Goal: Check status: Check status

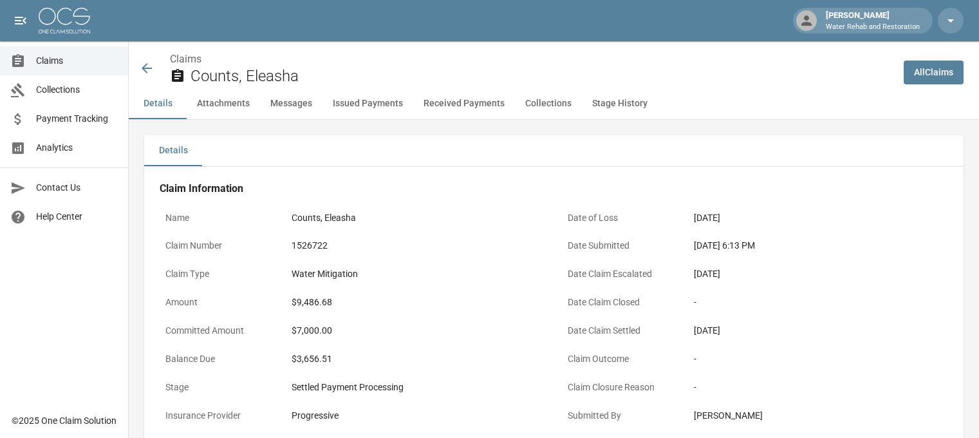
scroll to position [708, 0]
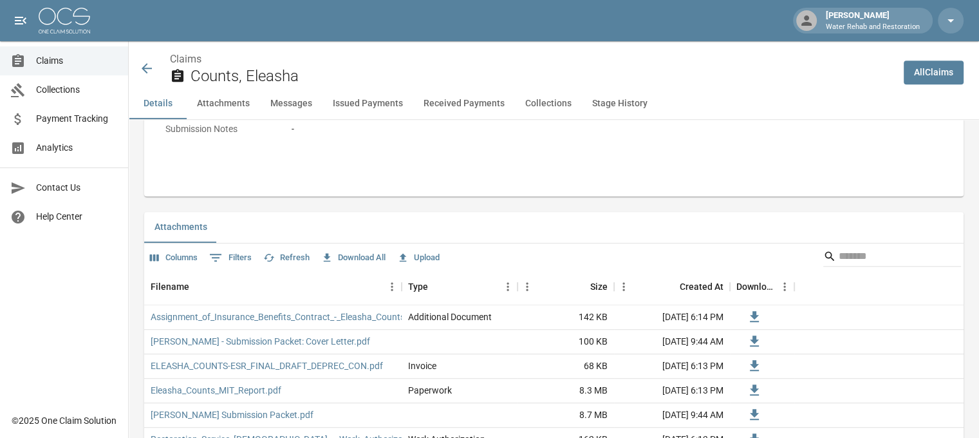
click at [150, 66] on icon at bounding box center [146, 68] width 15 height 15
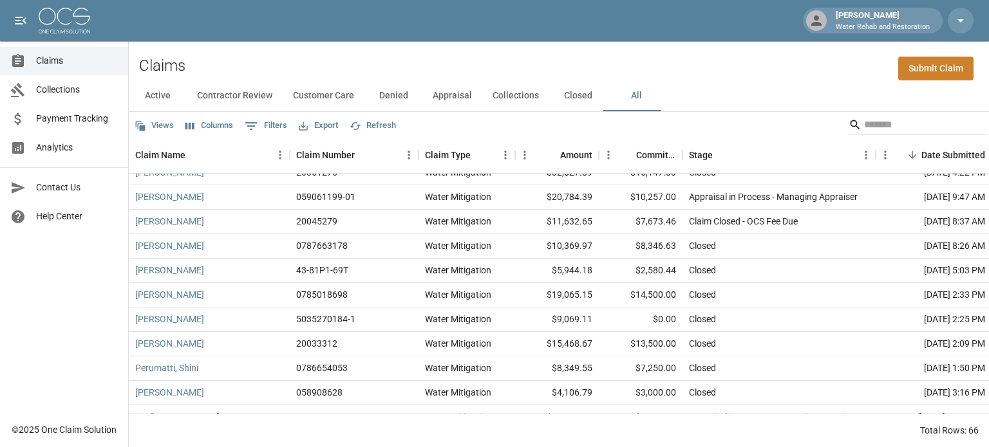
scroll to position [1095, 0]
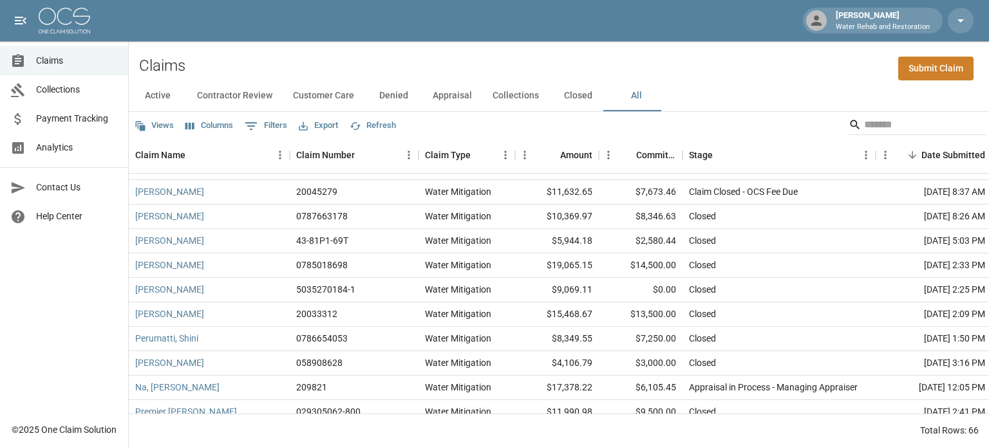
click at [458, 93] on button "Appraisal" at bounding box center [452, 95] width 60 height 31
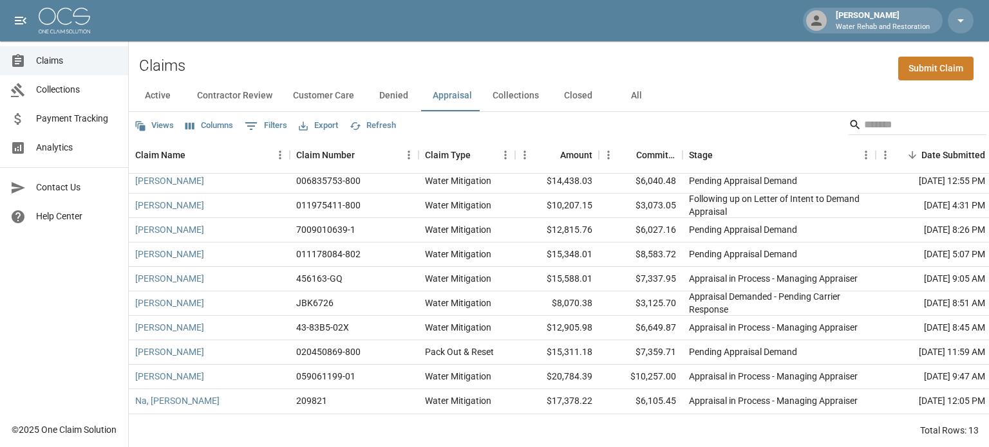
scroll to position [88, 0]
click at [398, 92] on button "Denied" at bounding box center [393, 95] width 58 height 31
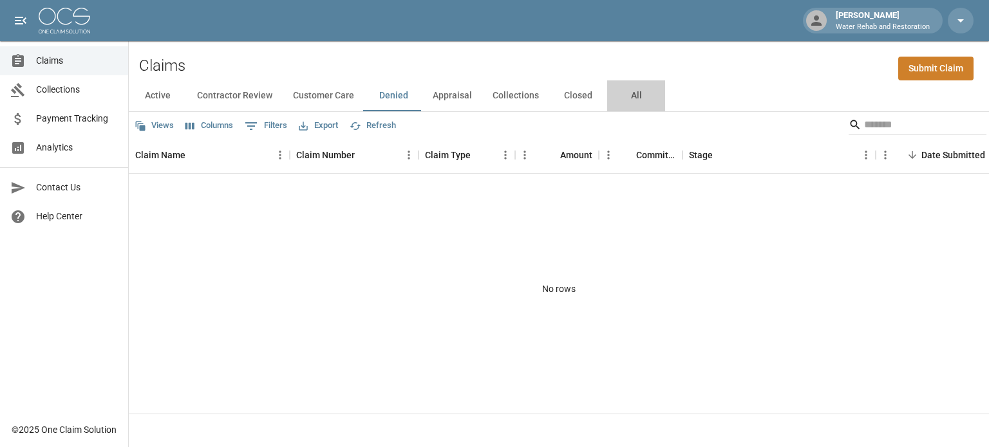
click at [638, 97] on button "All" at bounding box center [636, 95] width 58 height 31
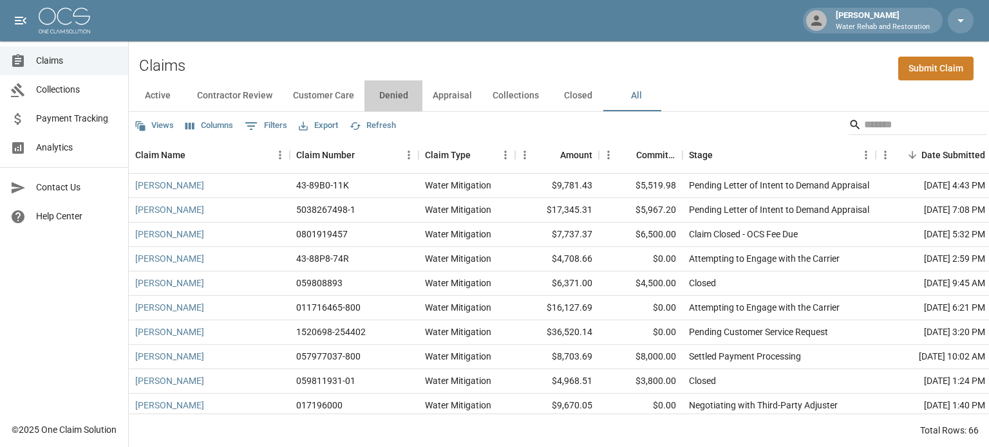
click at [401, 95] on button "Denied" at bounding box center [393, 95] width 58 height 31
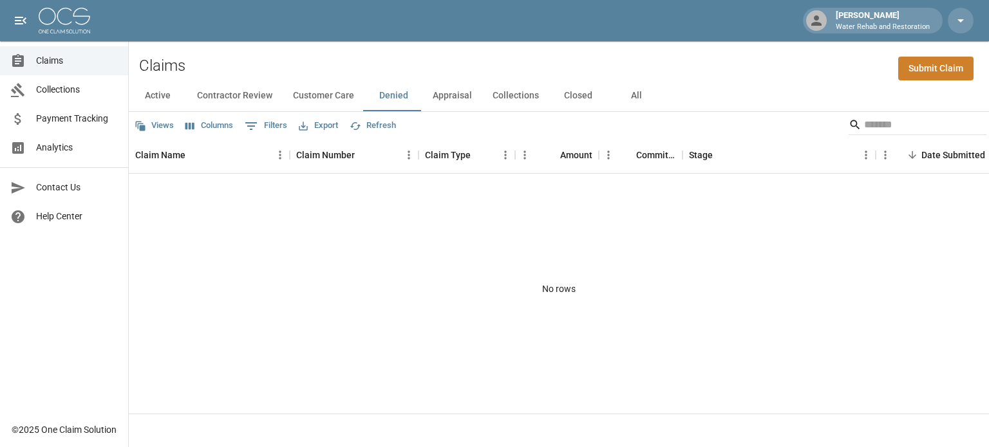
click at [632, 92] on button "All" at bounding box center [636, 95] width 58 height 31
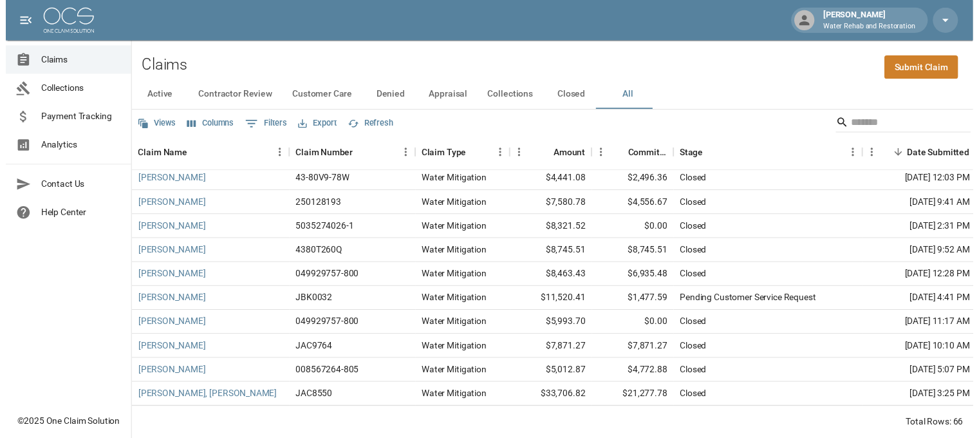
scroll to position [1352, 0]
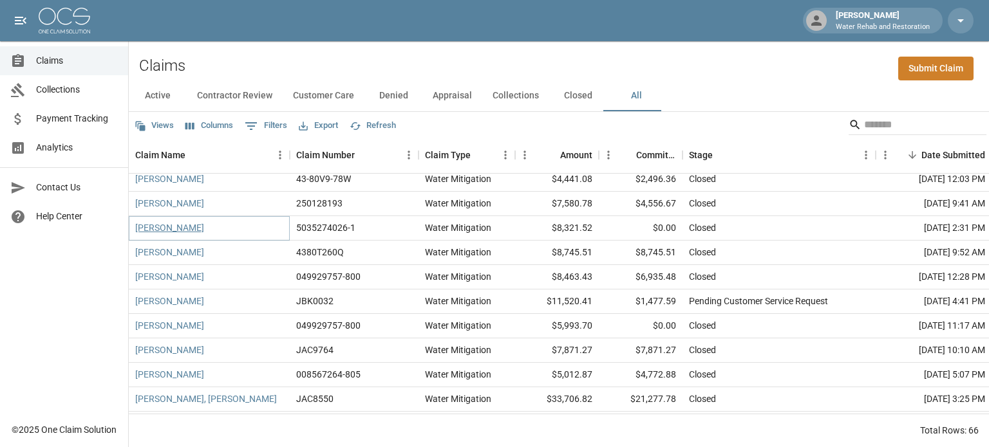
click at [184, 227] on link "[PERSON_NAME]" at bounding box center [169, 227] width 69 height 13
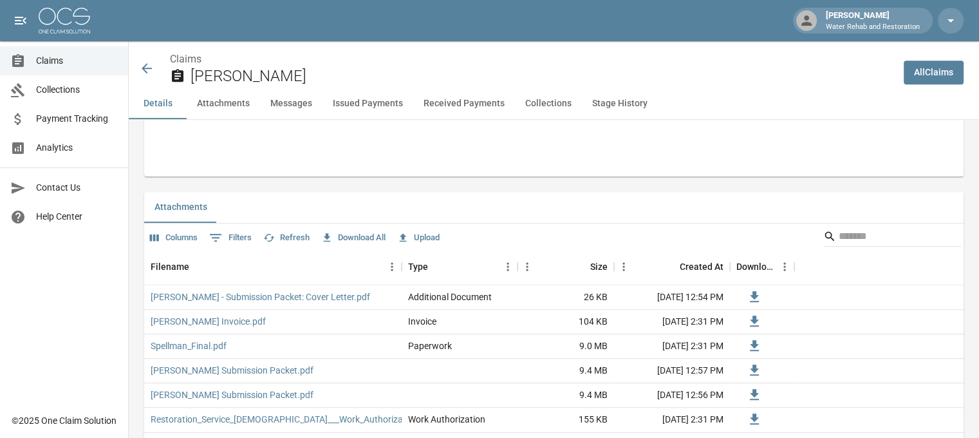
scroll to position [837, 0]
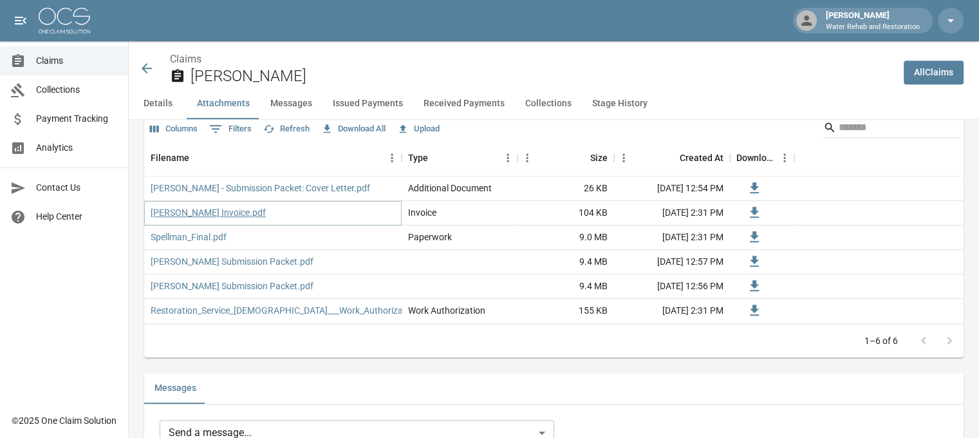
click at [247, 213] on link "[PERSON_NAME] Invoice.pdf" at bounding box center [208, 212] width 115 height 13
